Goal: Task Accomplishment & Management: Manage account settings

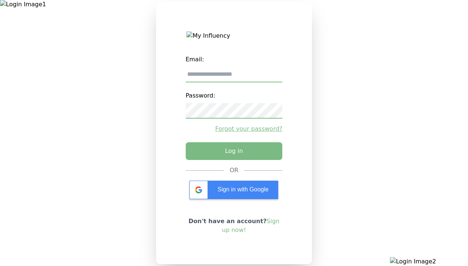
click at [234, 77] on input "email" at bounding box center [234, 75] width 97 height 16
type input "**********"
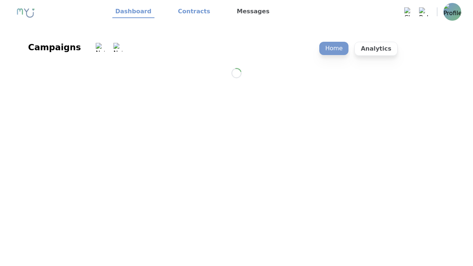
click at [190, 12] on link "Contracts" at bounding box center [194, 12] width 38 height 13
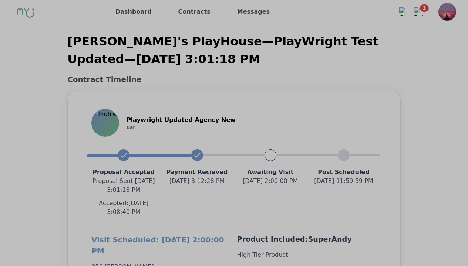
scroll to position [660, 0]
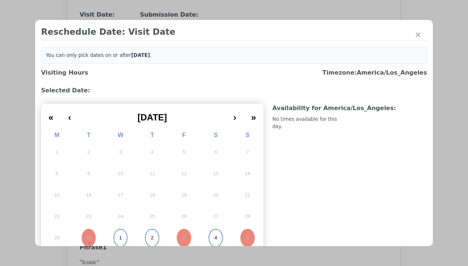
click at [119, 235] on abbr "1" at bounding box center [120, 238] width 3 height 7
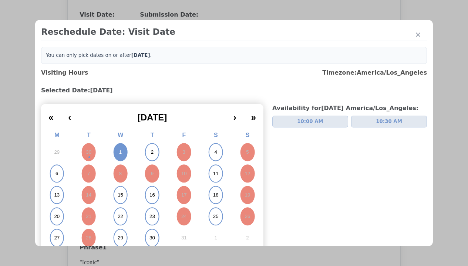
scroll to position [3, 0]
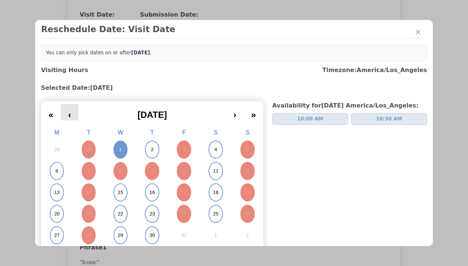
click at [70, 116] on button "‹" at bounding box center [70, 112] width 18 height 16
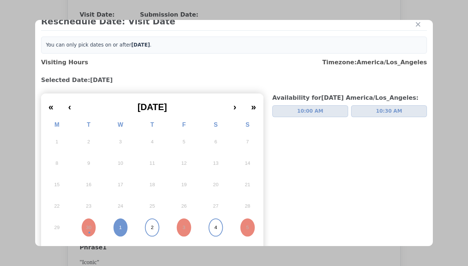
scroll to position [0, 0]
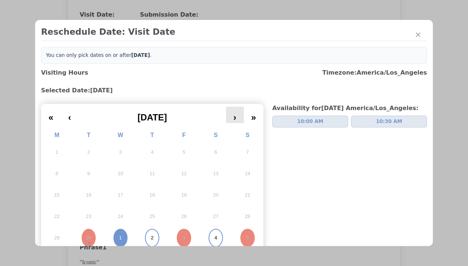
click at [230, 121] on button "›" at bounding box center [235, 115] width 18 height 16
